Goal: Task Accomplishment & Management: Use online tool/utility

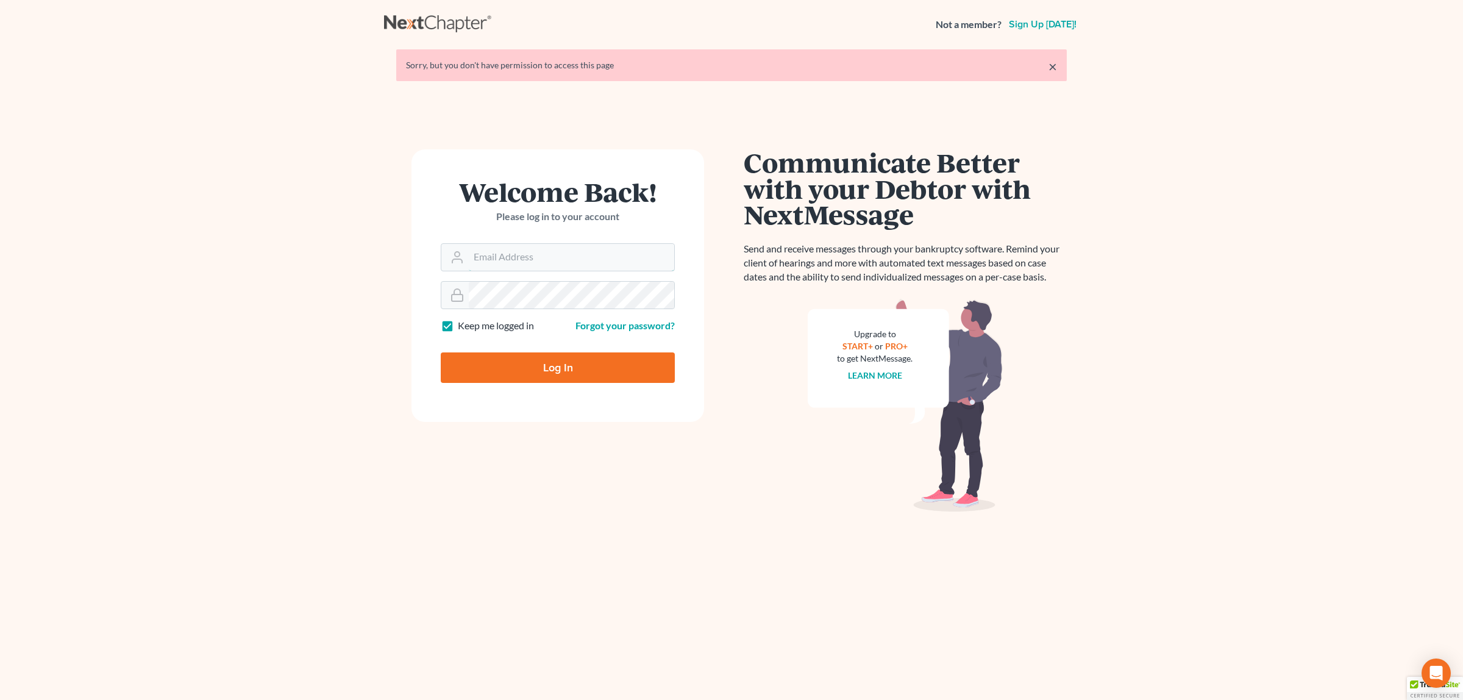
type input "[EMAIL_ADDRESS][DOMAIN_NAME]"
click at [588, 366] on input "Log In" at bounding box center [558, 367] width 234 height 30
type input "Thinking..."
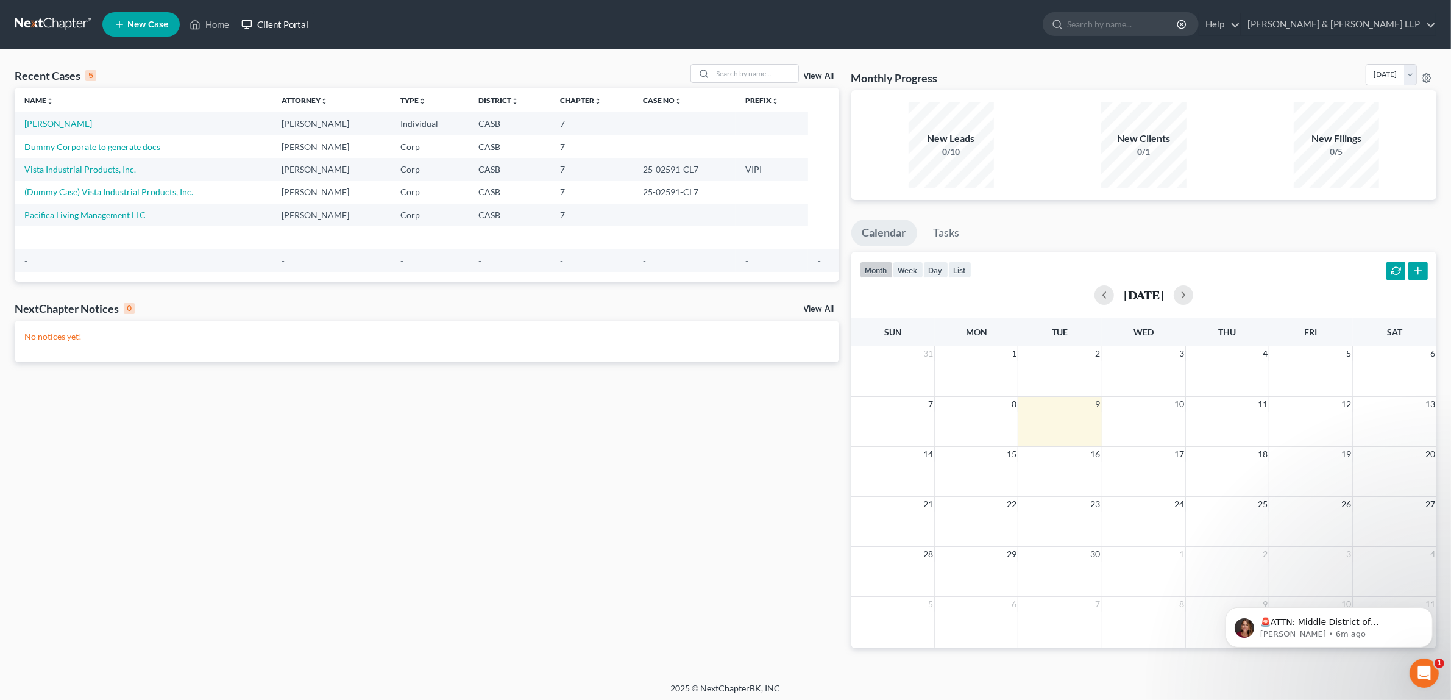
click at [259, 20] on link "Client Portal" at bounding box center [274, 24] width 79 height 22
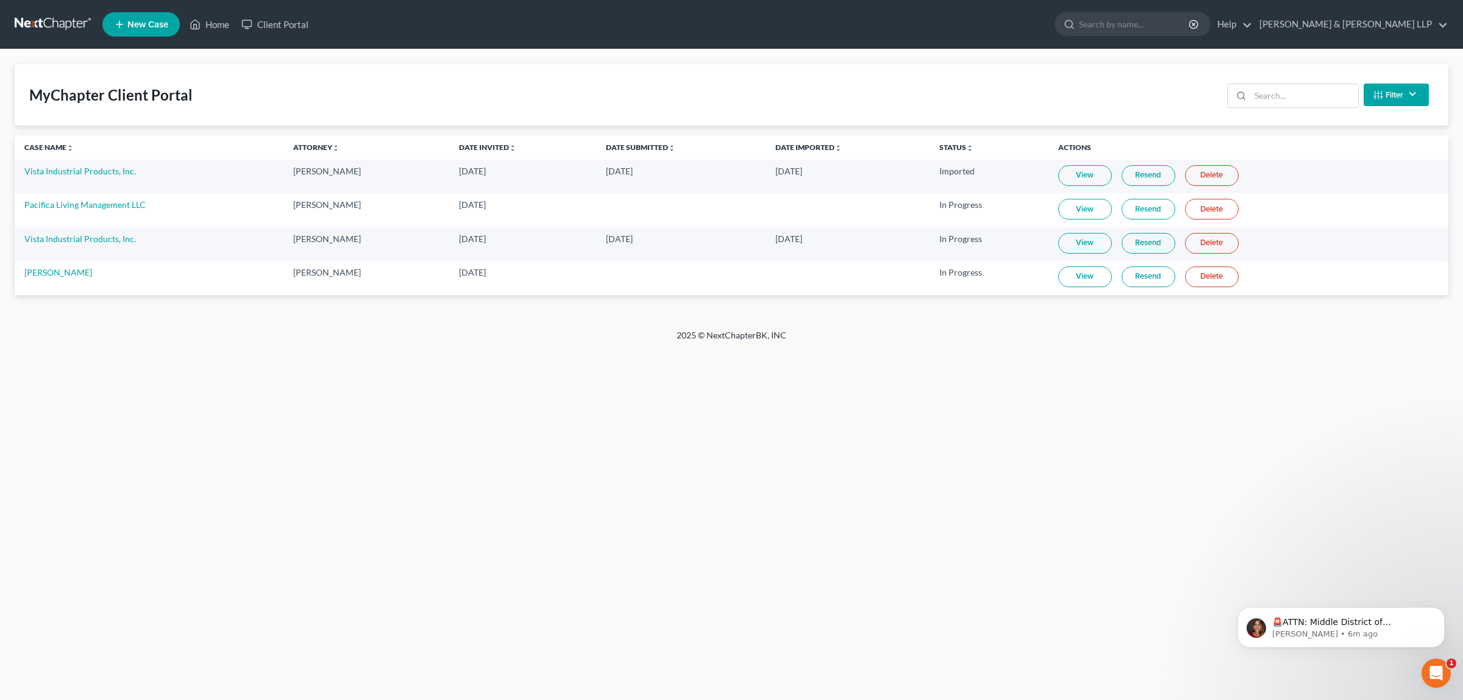
click at [1087, 287] on link "View" at bounding box center [1085, 276] width 54 height 21
